Goal: Task Accomplishment & Management: Complete application form

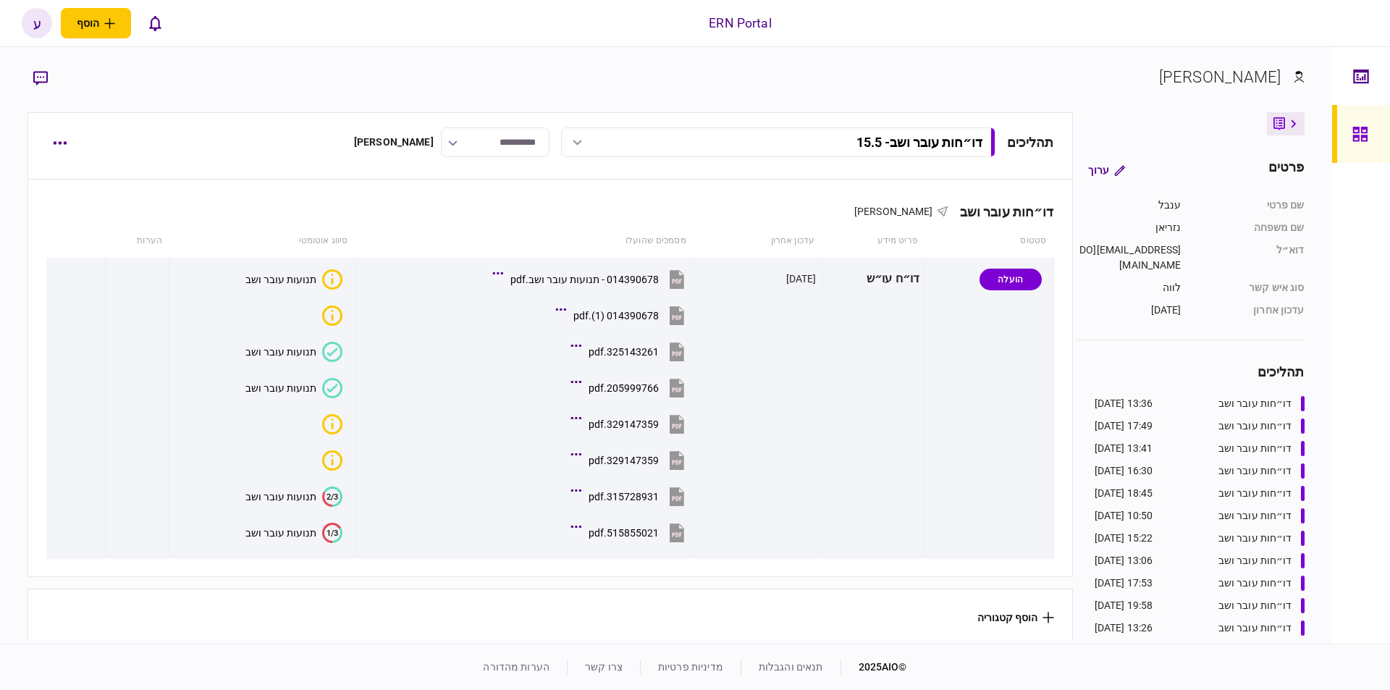
click at [545, 137] on div "תהליכים דו״חות עובר ושב - 15.5 דו״חות עובר ושב - 5.9.25 13:36 [DATE] דו״חות עוב…" at bounding box center [567, 142] width 974 height 30
click at [59, 141] on icon "button" at bounding box center [60, 143] width 14 height 4
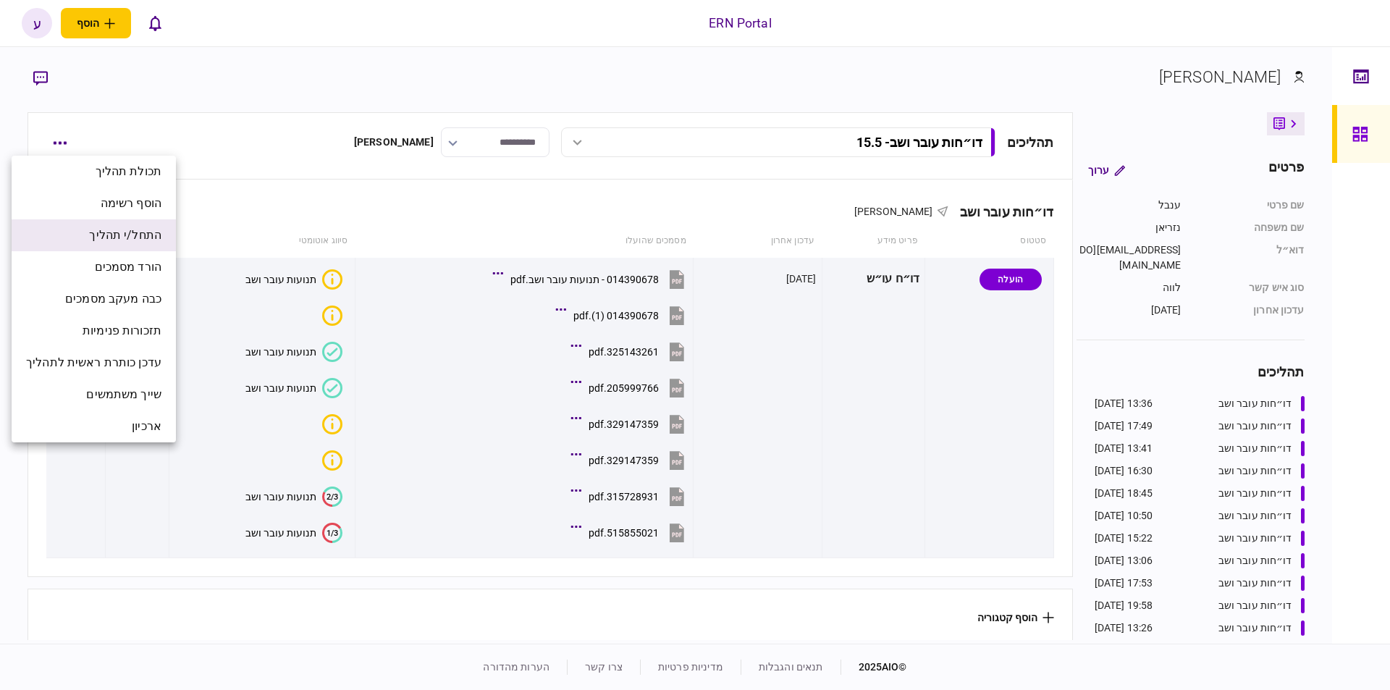
click at [126, 239] on span "התחל/י תהליך" at bounding box center [125, 235] width 72 height 17
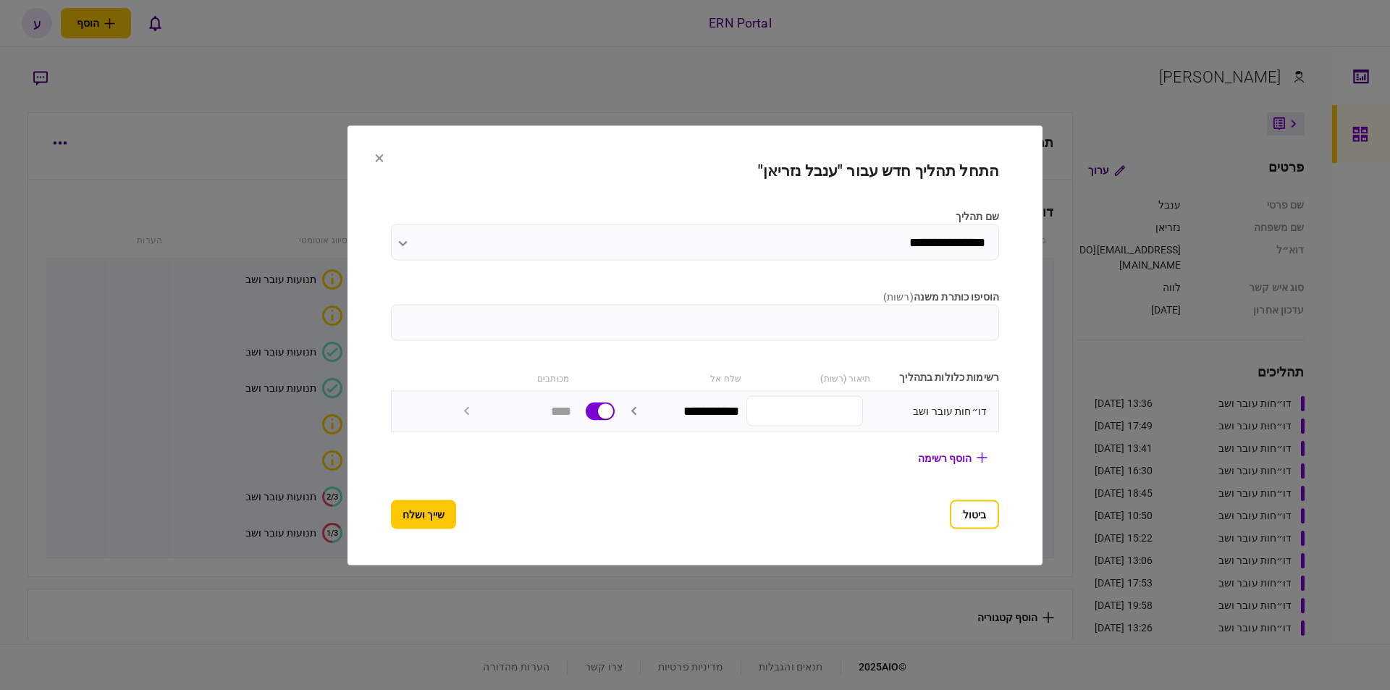
click at [765, 380] on div "תיאור (רשות)" at bounding box center [810, 376] width 122 height 15
click at [819, 319] on input "הוסיפו כותרת משנה ( רשות )" at bounding box center [695, 322] width 608 height 36
type input "********"
click at [421, 514] on button "שייך ושלח" at bounding box center [423, 514] width 65 height 29
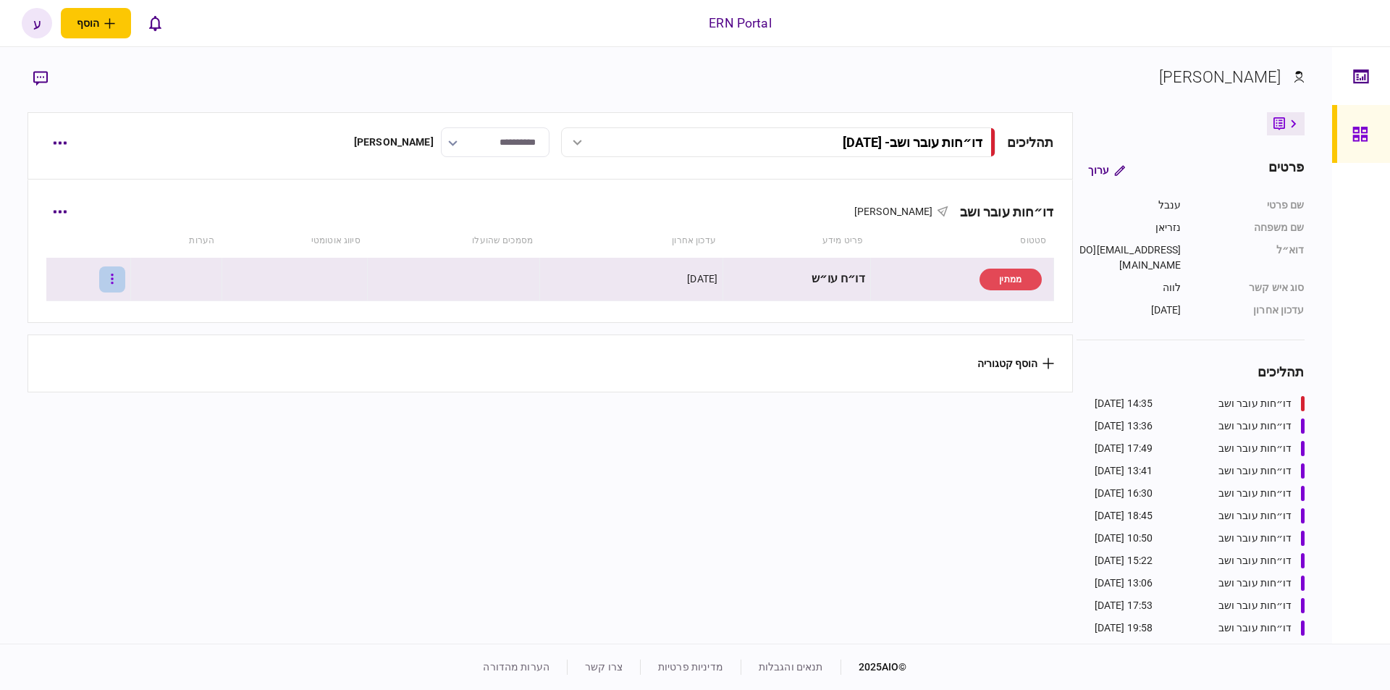
click at [112, 281] on button "button" at bounding box center [112, 279] width 26 height 26
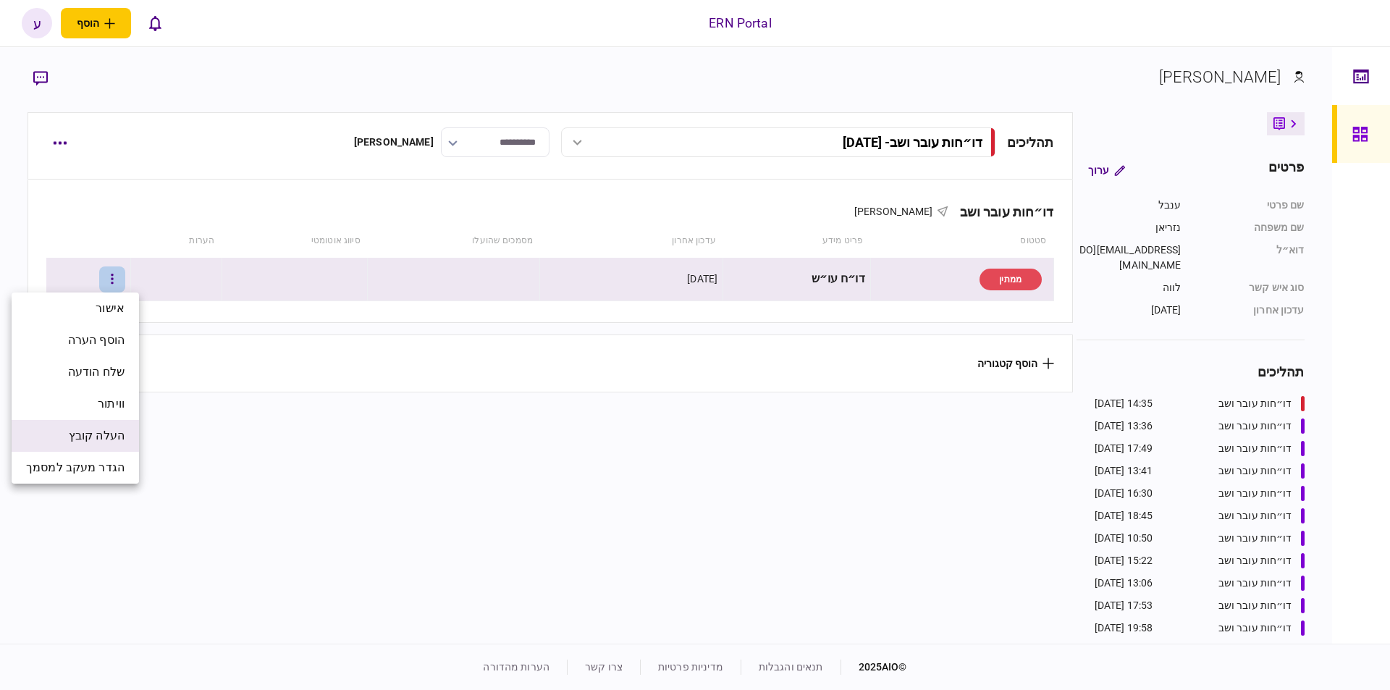
click at [106, 434] on span "העלה קובץ" at bounding box center [97, 435] width 56 height 17
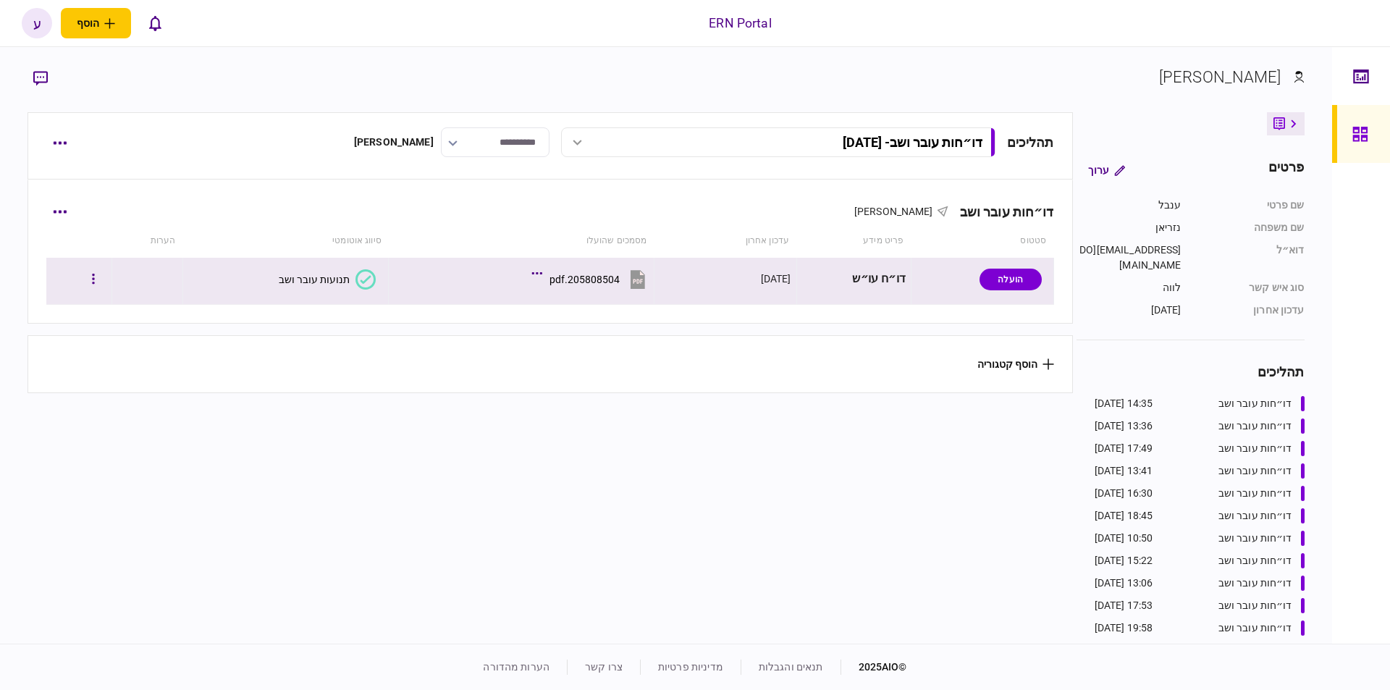
click at [331, 284] on div "תנועות עובר ושב" at bounding box center [314, 280] width 71 height 12
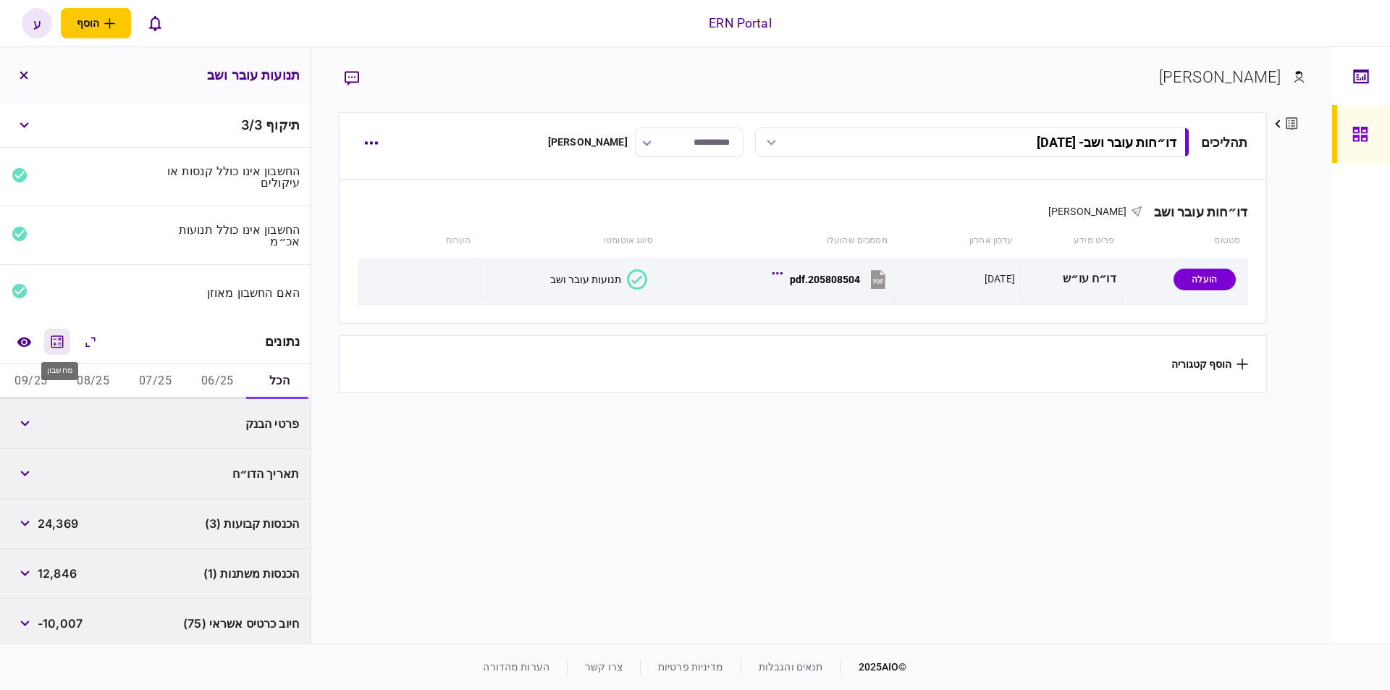
click at [53, 333] on icon "מחשבון" at bounding box center [57, 341] width 17 height 17
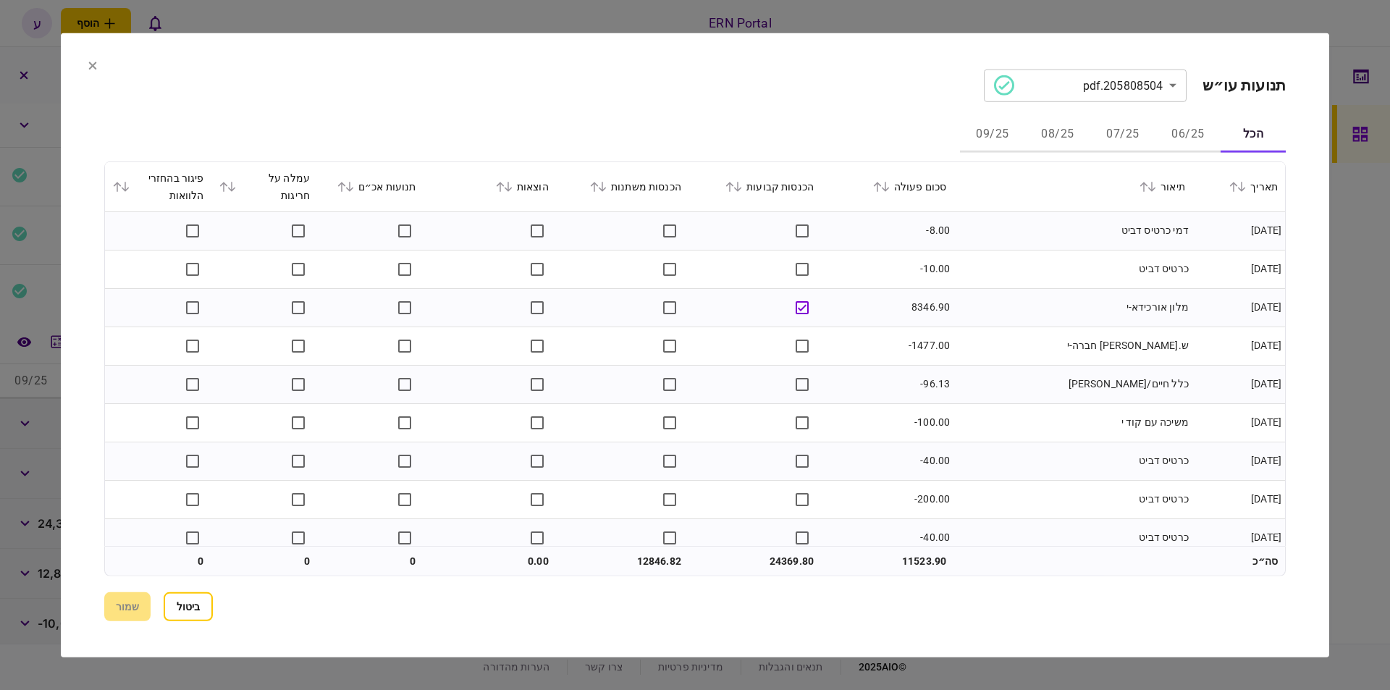
click at [1168, 143] on button "06/25" at bounding box center [1188, 134] width 65 height 35
click at [889, 188] on icon at bounding box center [885, 187] width 8 height 10
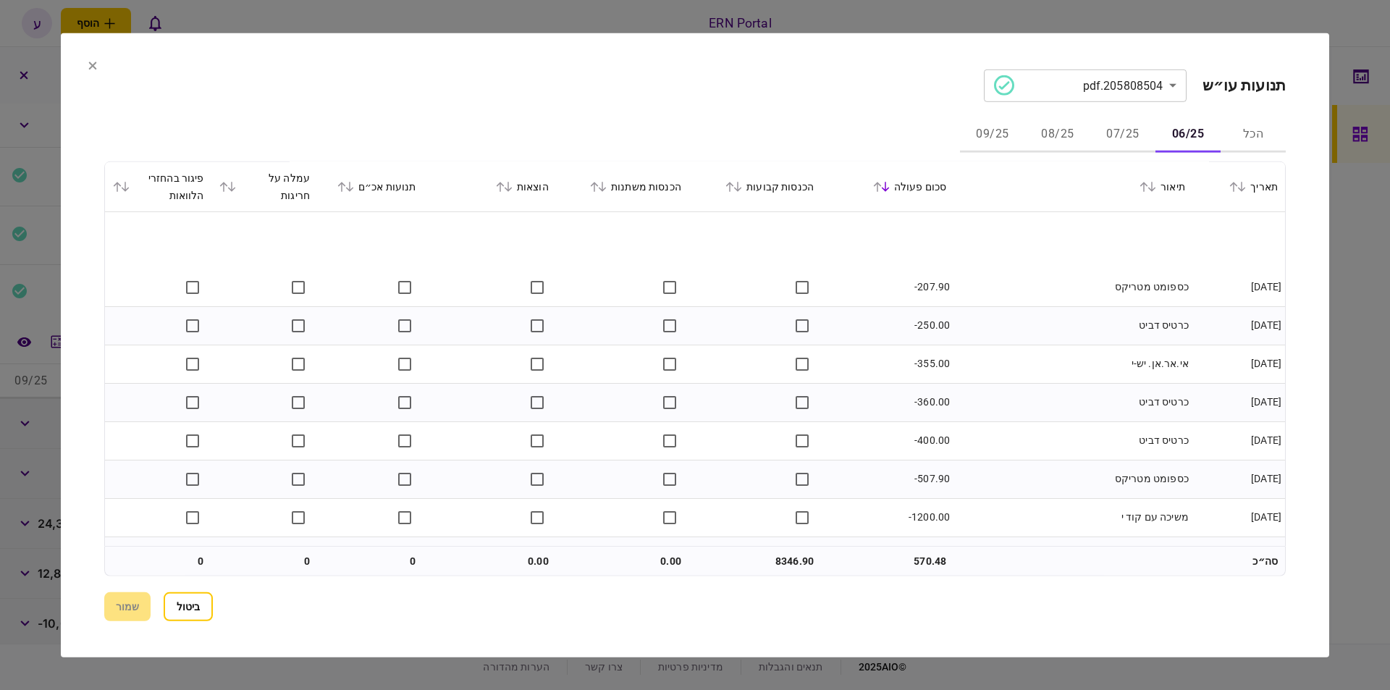
scroll to position [973, 0]
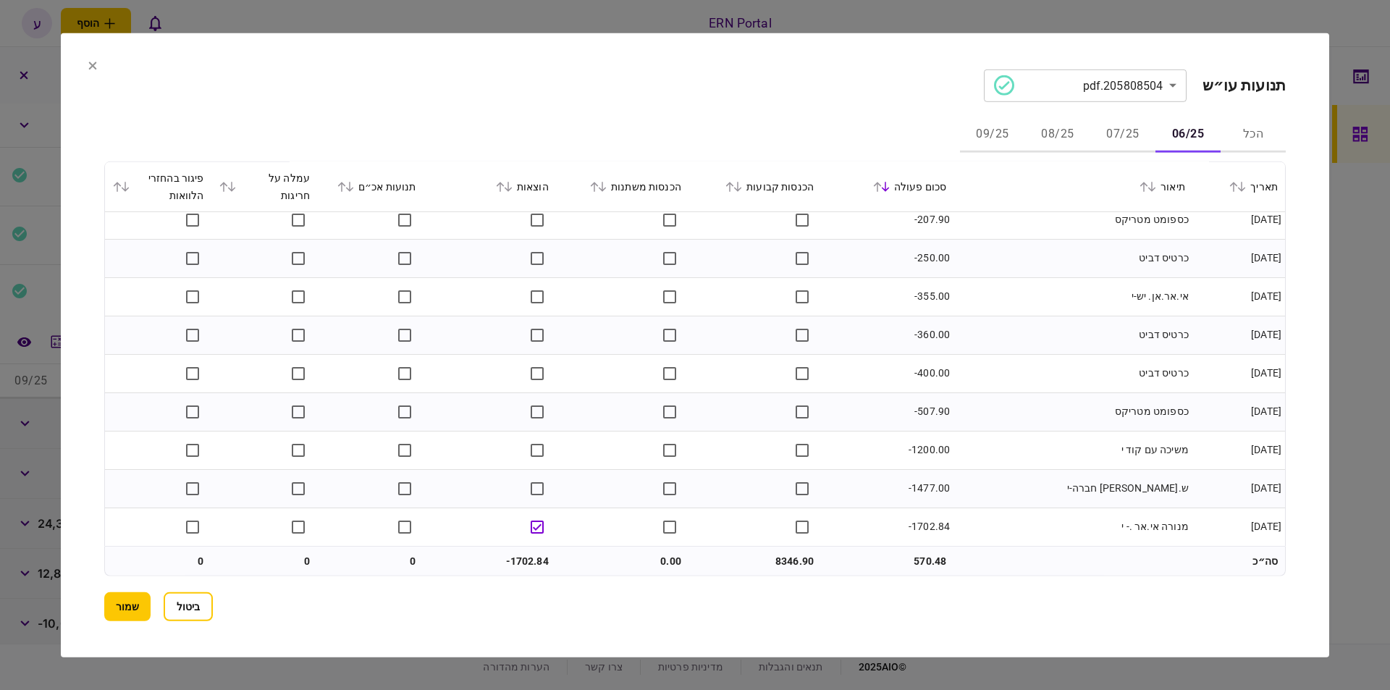
click at [1129, 135] on button "07/25" at bounding box center [1123, 134] width 65 height 35
click at [1075, 130] on button "08/25" at bounding box center [1057, 134] width 65 height 35
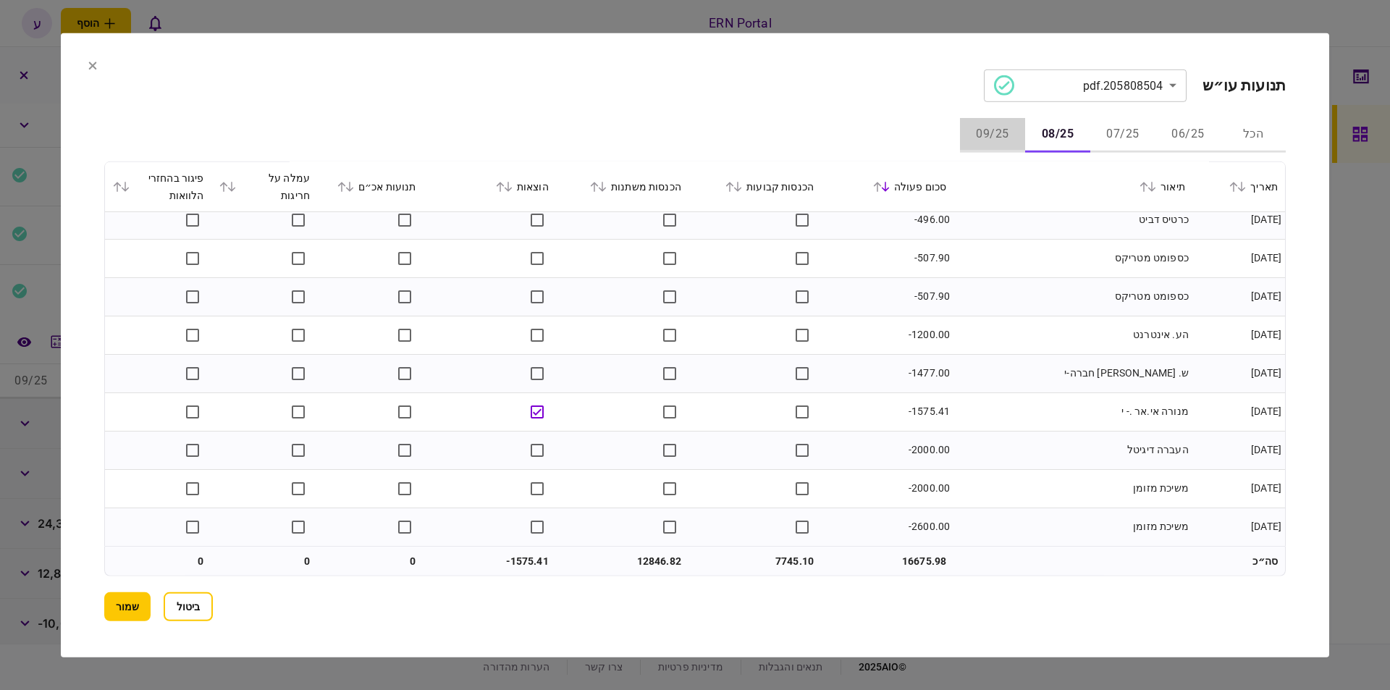
click at [1008, 137] on button "09/25" at bounding box center [992, 134] width 65 height 35
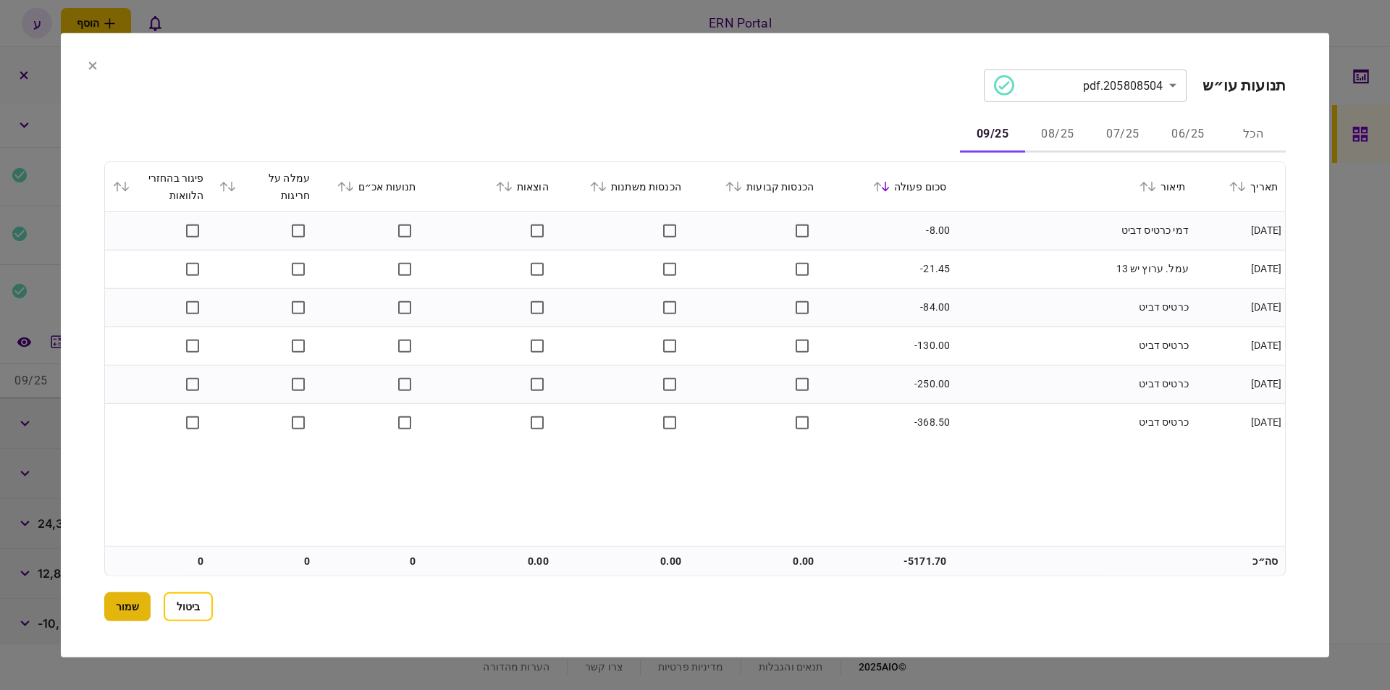
click at [132, 608] on button "שמור" at bounding box center [127, 606] width 46 height 29
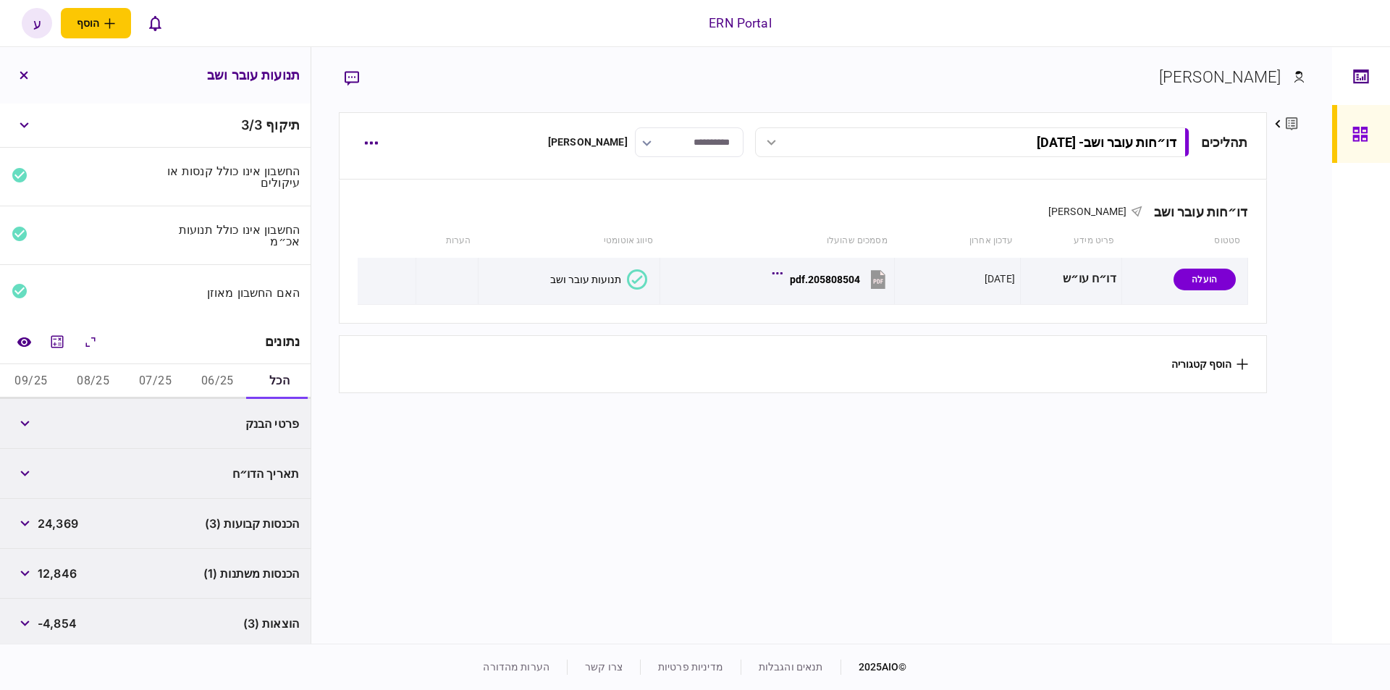
click at [234, 371] on button "06/25" at bounding box center [217, 381] width 62 height 35
click at [67, 424] on span "8,346" at bounding box center [55, 423] width 34 height 17
copy span "8,346"
click at [57, 470] on span "-1,703" at bounding box center [56, 473] width 36 height 17
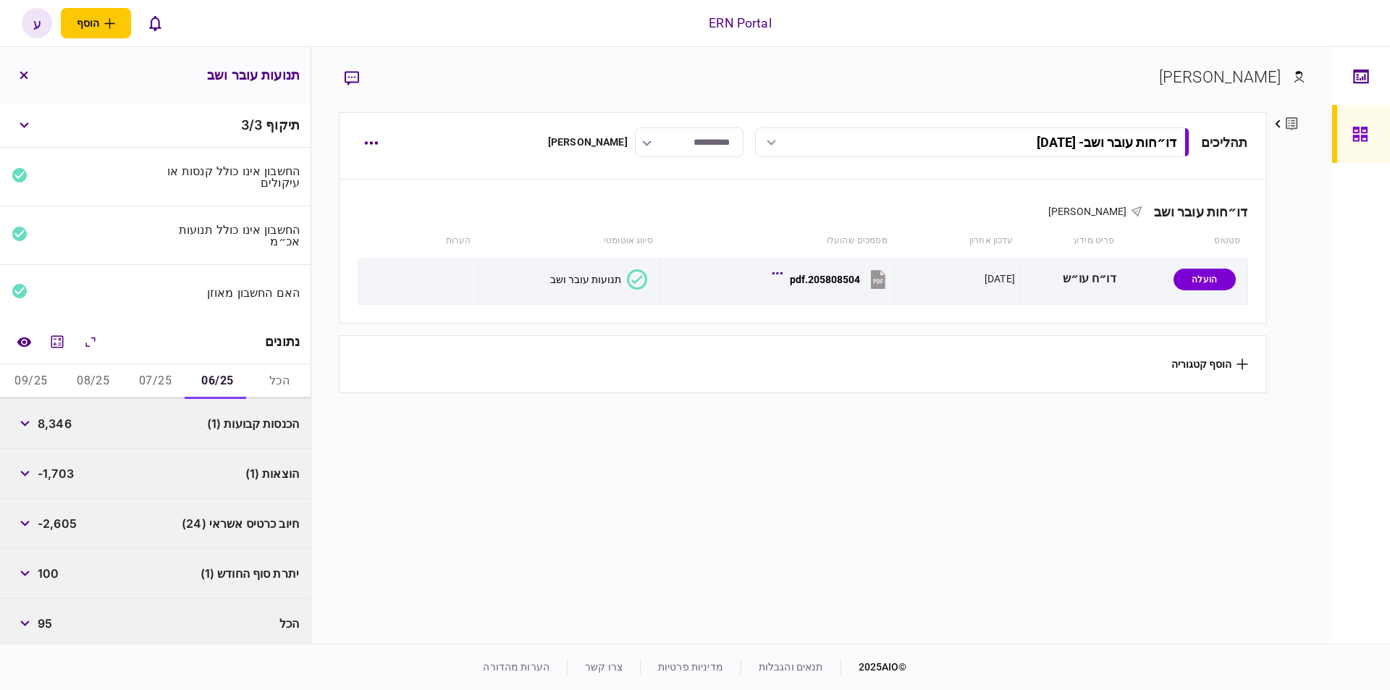
click at [57, 470] on span "-1,703" at bounding box center [56, 473] width 36 height 17
copy span "1,703"
click at [44, 568] on span "100" at bounding box center [48, 573] width 21 height 17
copy span "100"
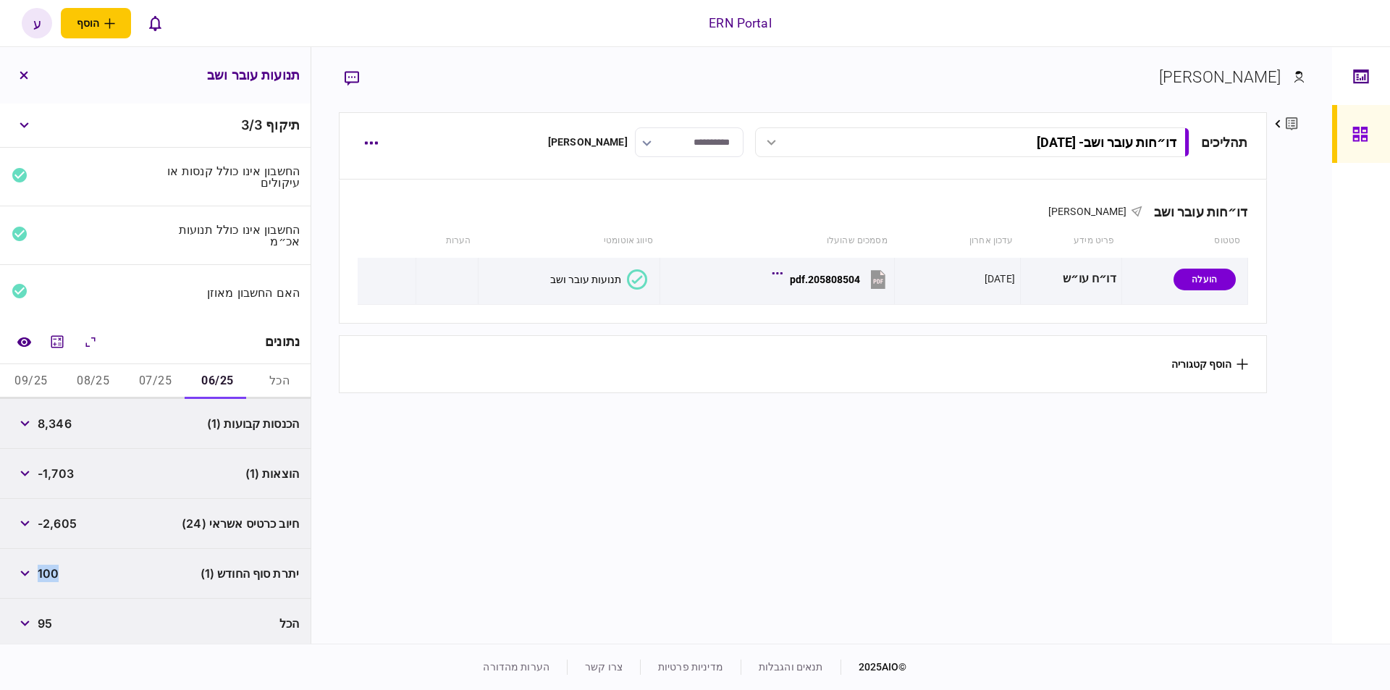
click at [164, 381] on button "07/25" at bounding box center [156, 381] width 62 height 35
click at [62, 422] on span "8,277" at bounding box center [54, 423] width 32 height 17
copy span "8,277"
click at [62, 475] on span "-1,576" at bounding box center [55, 473] width 35 height 17
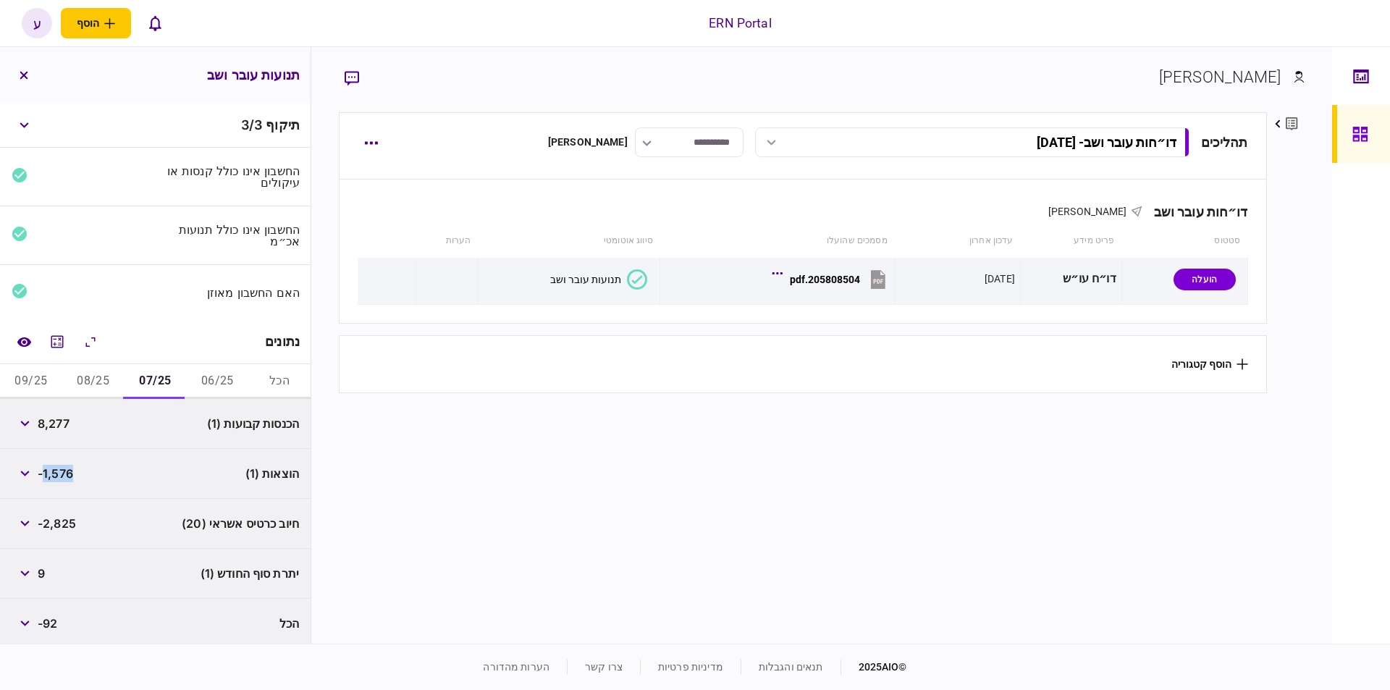
click at [62, 475] on span "-1,576" at bounding box center [55, 473] width 35 height 17
copy span "1,576"
click at [33, 570] on button "button" at bounding box center [25, 573] width 26 height 26
click at [87, 382] on button "08/25" at bounding box center [93, 381] width 62 height 35
click at [68, 420] on span "7,745" at bounding box center [53, 423] width 30 height 17
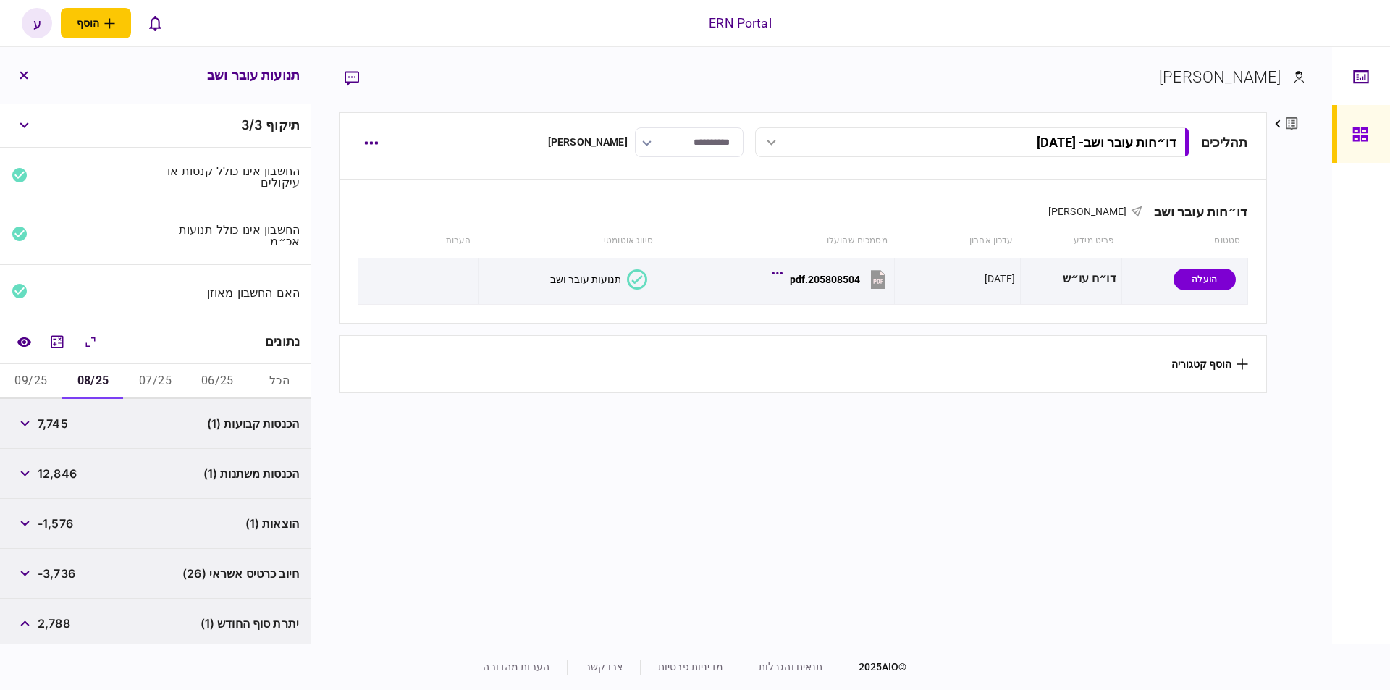
click at [68, 420] on span "7,745" at bounding box center [53, 423] width 30 height 17
click at [64, 421] on span "7,745" at bounding box center [53, 423] width 30 height 17
copy span "7,745"
click at [59, 519] on span "-1,576" at bounding box center [55, 523] width 35 height 17
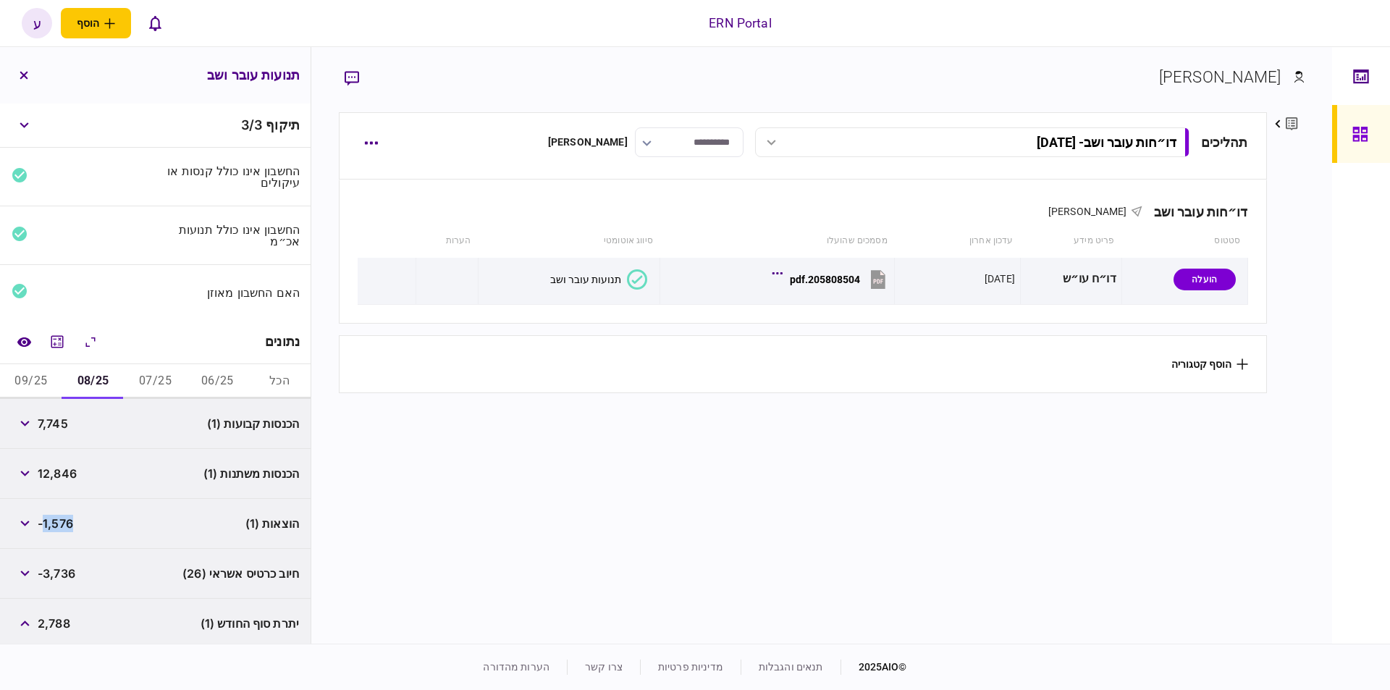
click at [59, 519] on span "-1,576" at bounding box center [55, 523] width 35 height 17
copy span "1,576"
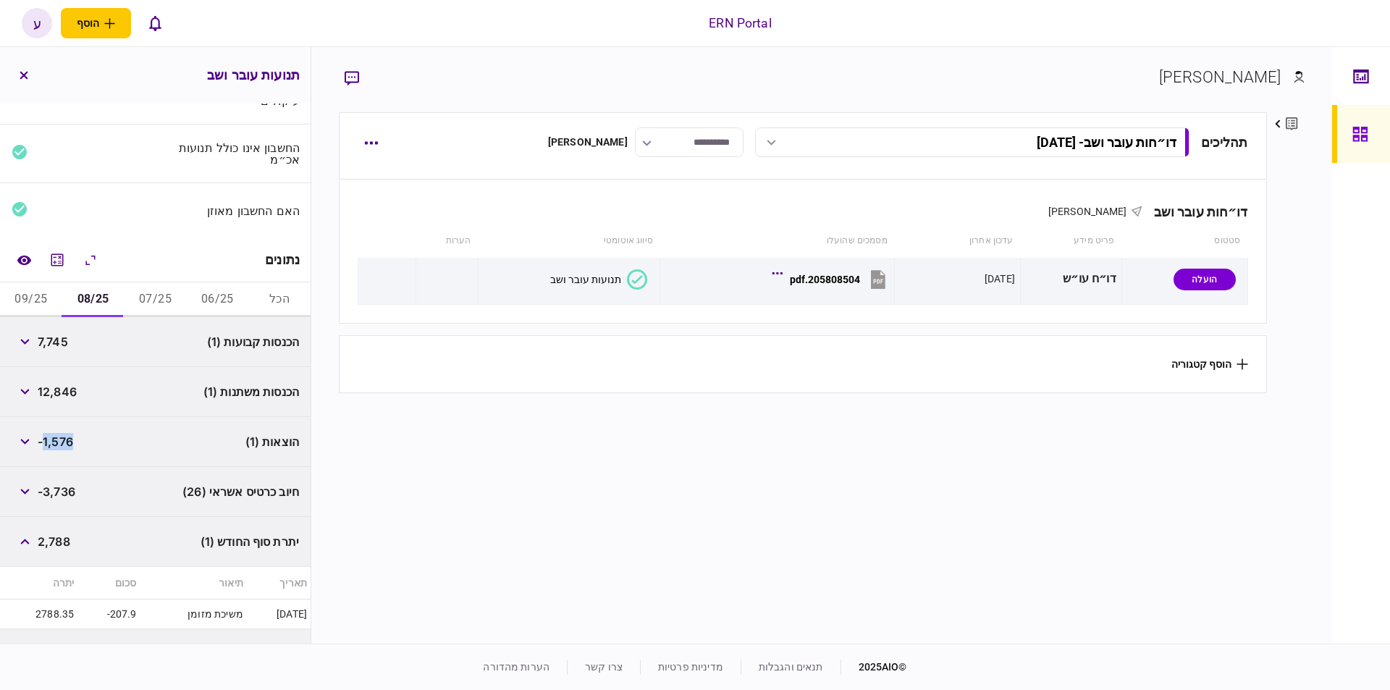
click at [54, 536] on span "2,788" at bounding box center [54, 541] width 33 height 17
copy span "2,788"
click at [31, 310] on button "09/25" at bounding box center [31, 299] width 62 height 35
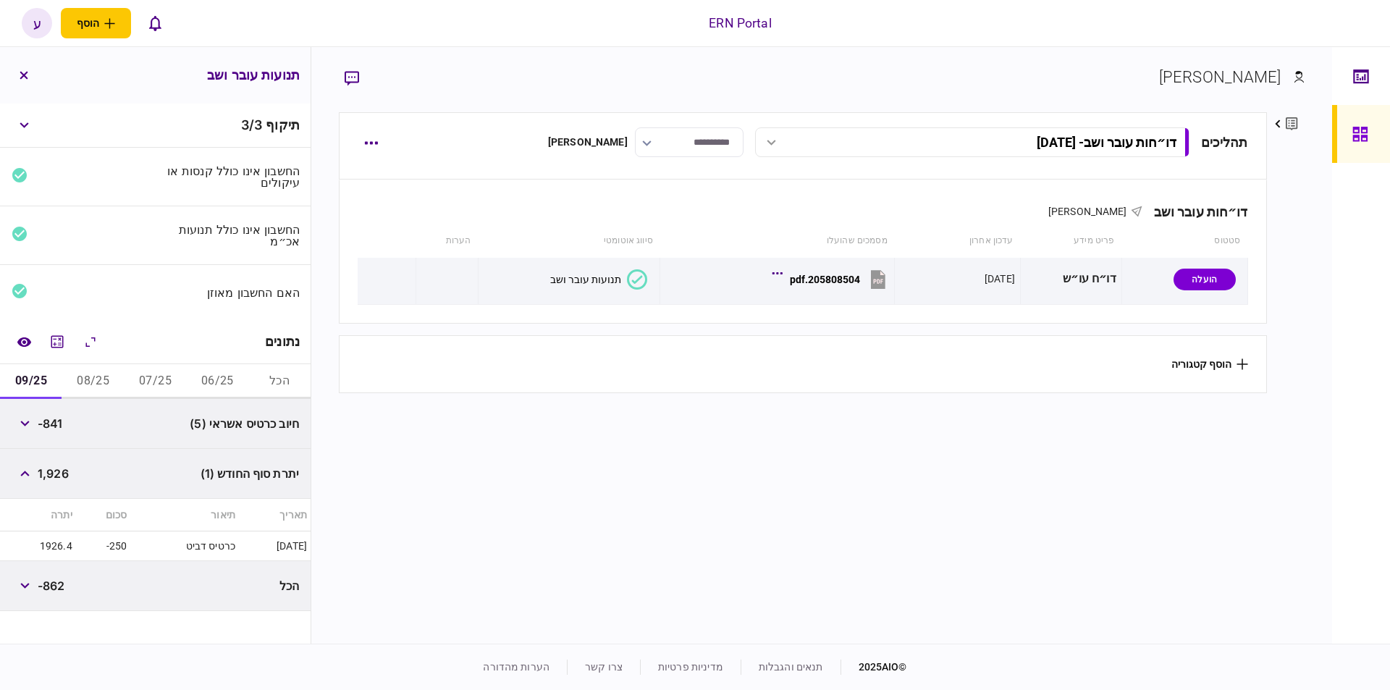
scroll to position [0, 0]
click at [22, 467] on button "button" at bounding box center [25, 474] width 26 height 26
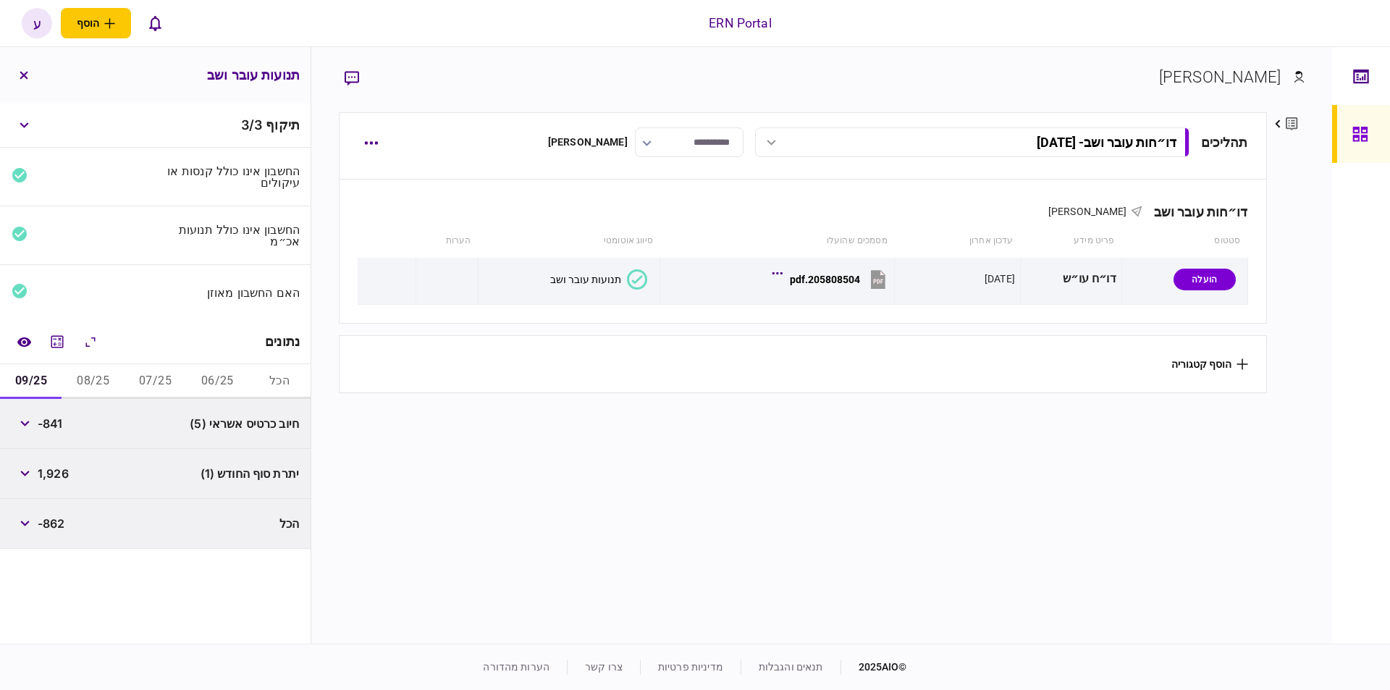
click at [54, 471] on span "1,926" at bounding box center [53, 473] width 31 height 17
copy span "1,926"
click at [35, 80] on button "button" at bounding box center [24, 75] width 26 height 26
